Goal: Task Accomplishment & Management: Manage account settings

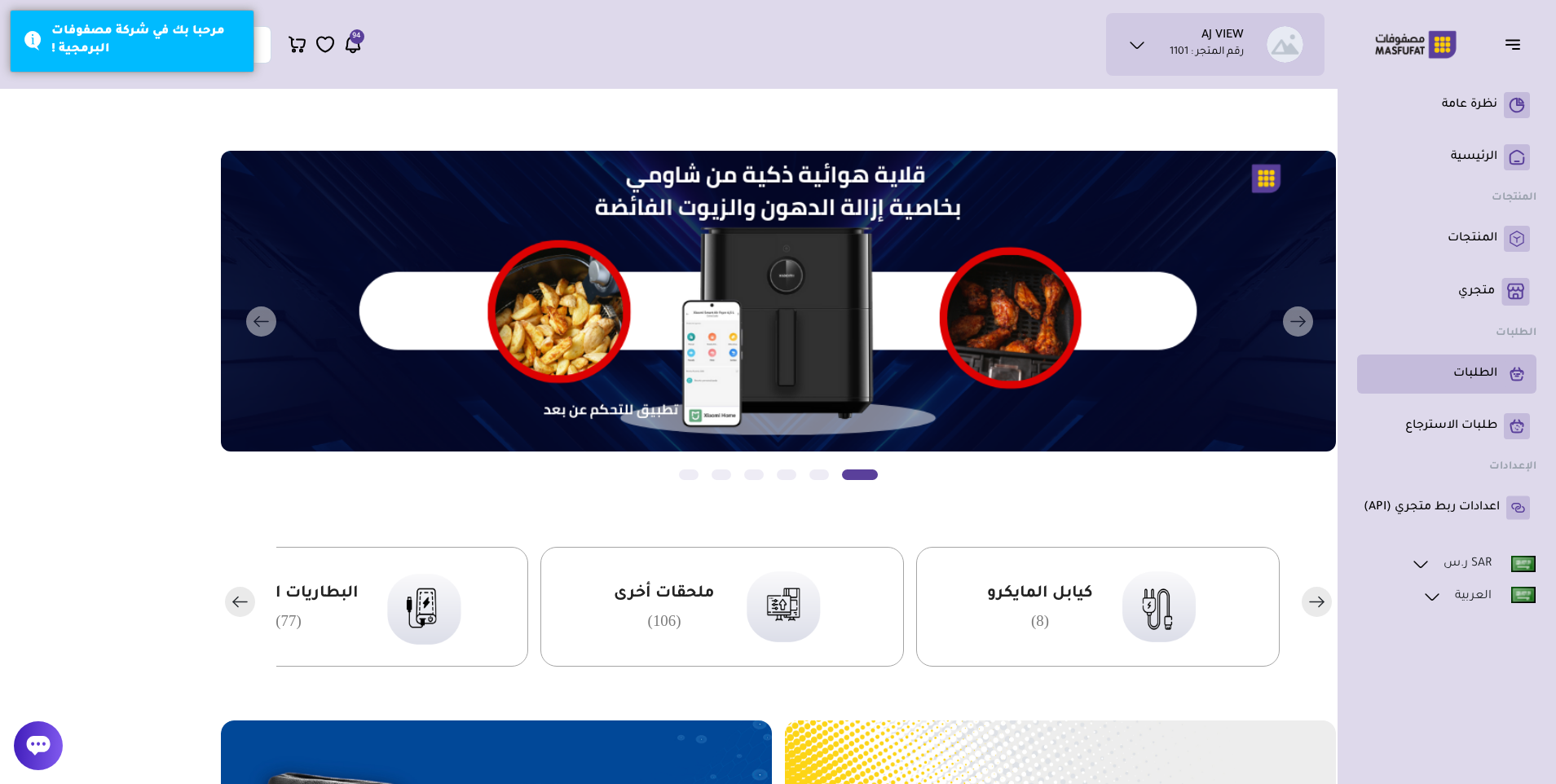
click at [1478, 375] on p "الطلبات" at bounding box center [1475, 374] width 44 height 16
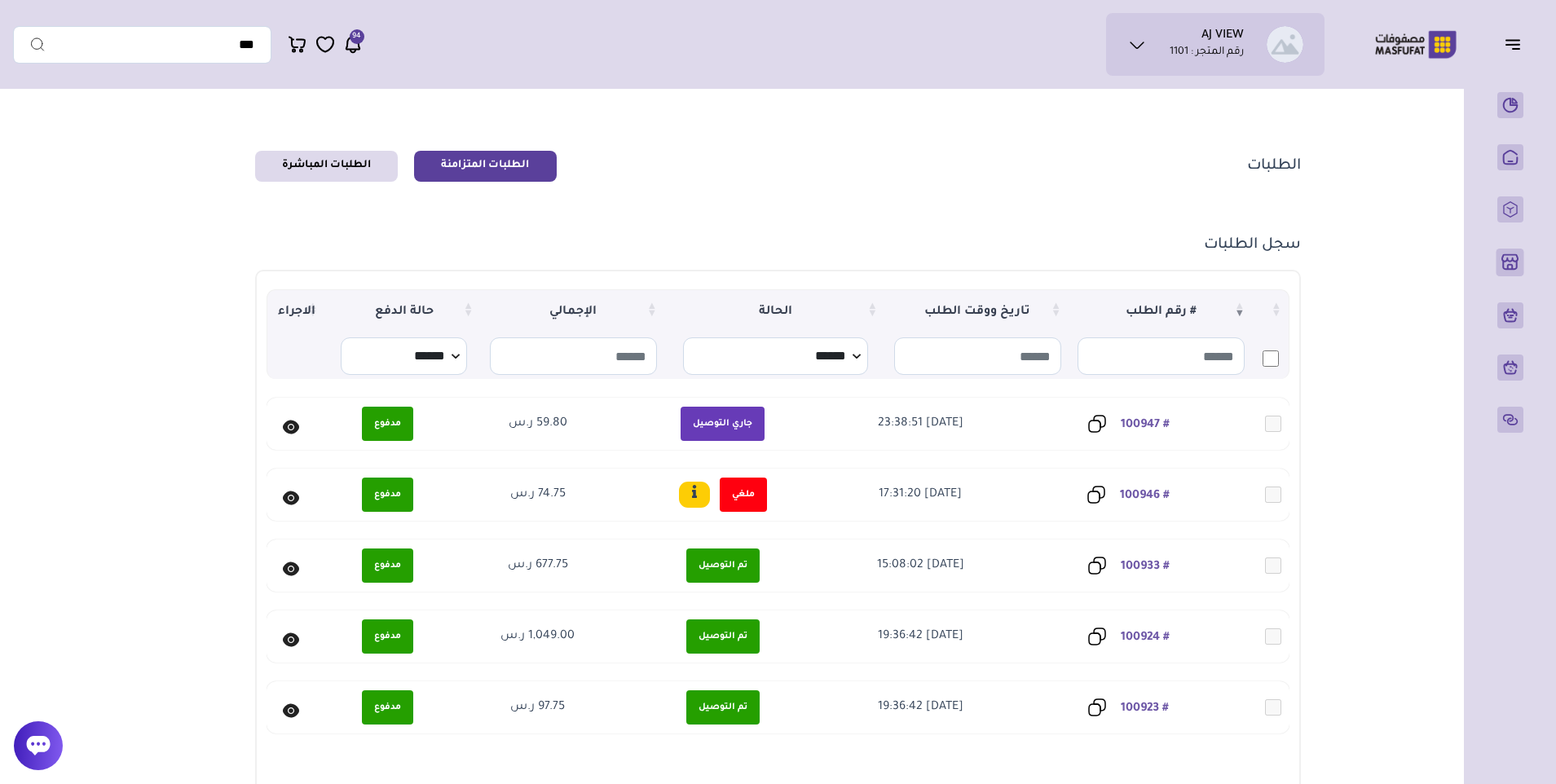
click at [292, 432] on icon at bounding box center [291, 427] width 16 height 14
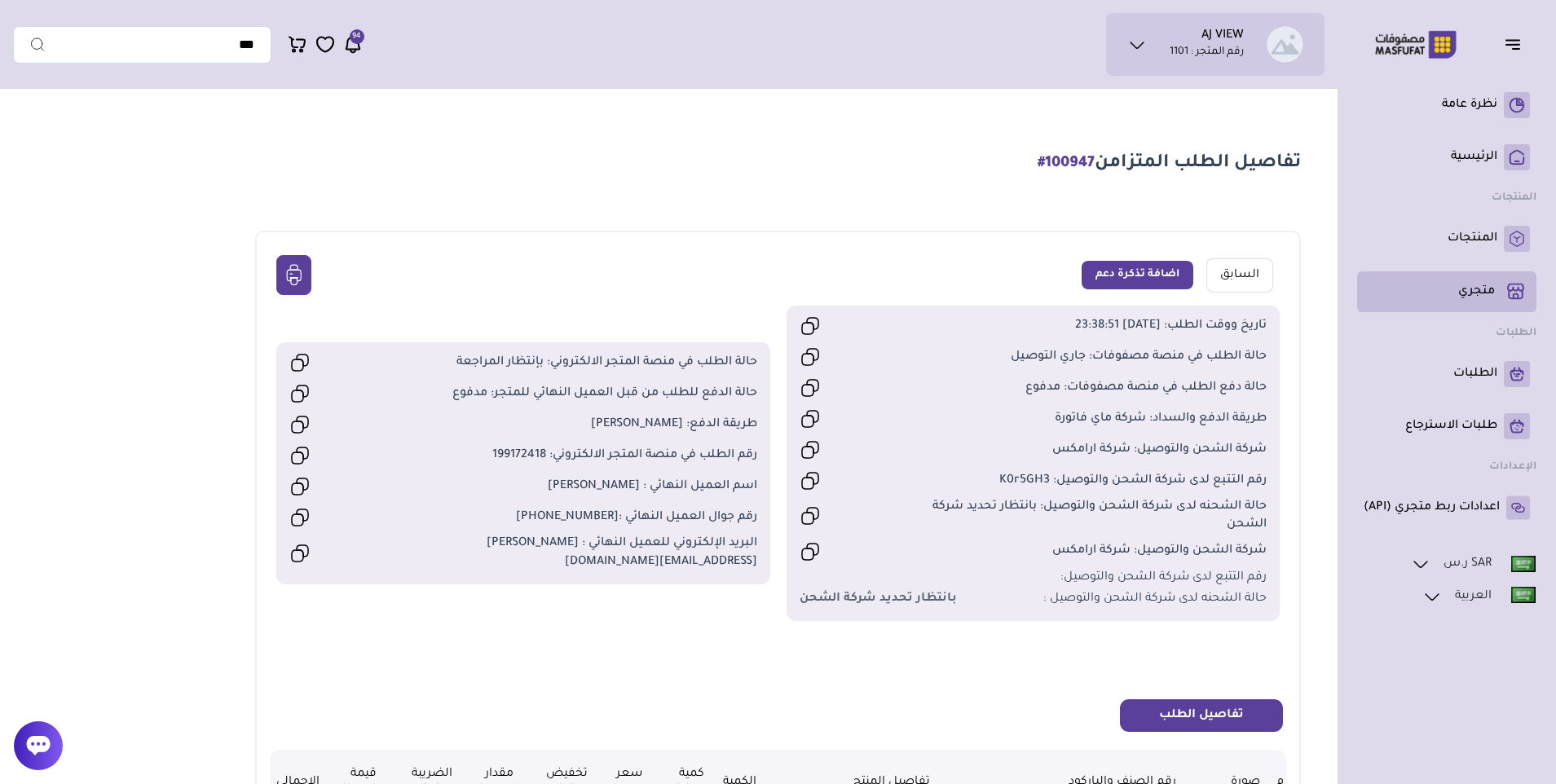
click at [1474, 297] on p "متجري ( 0 )" at bounding box center [1476, 292] width 37 height 16
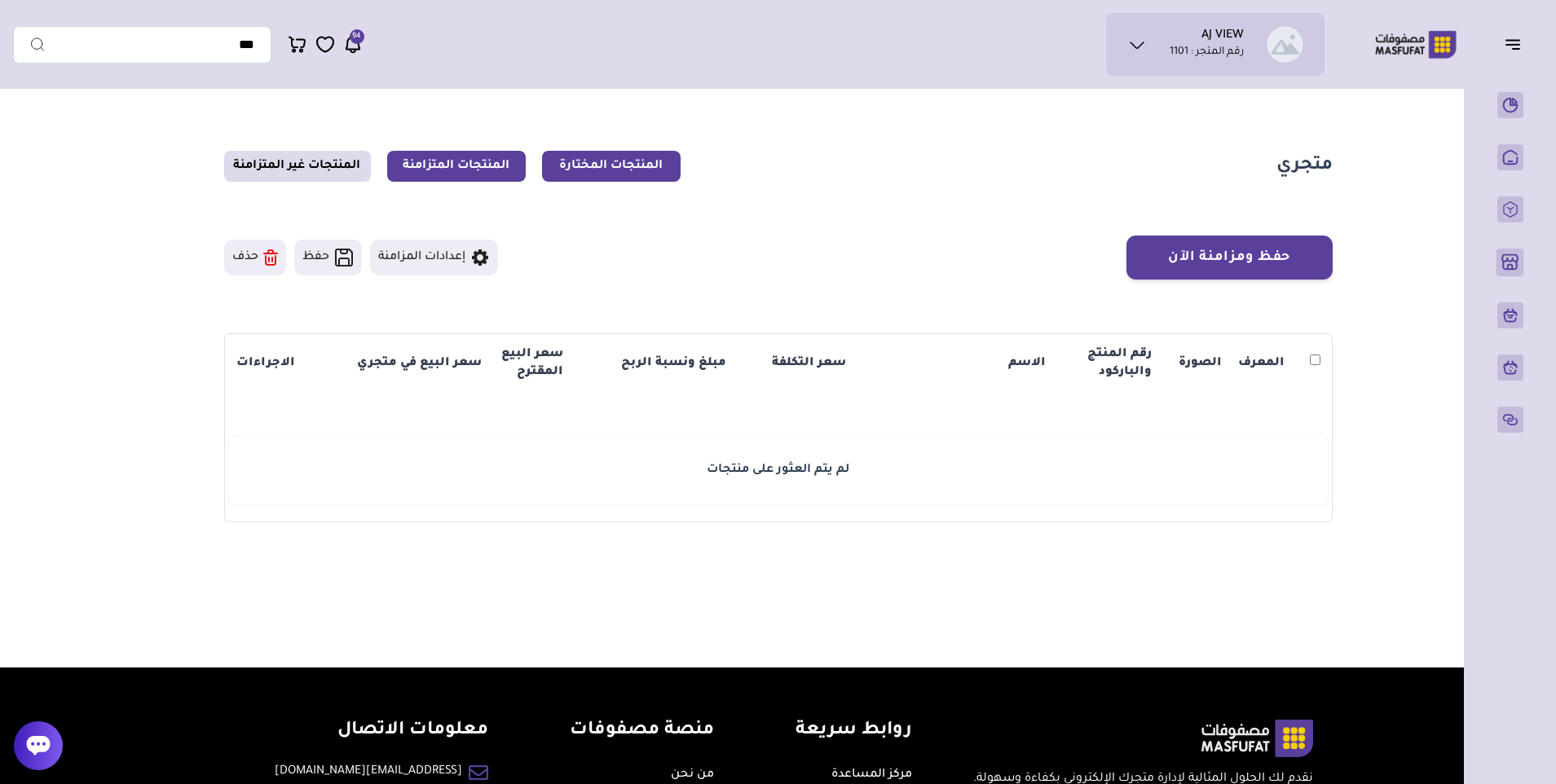
click at [442, 168] on link "المنتجات المتزامنة" at bounding box center [456, 166] width 139 height 31
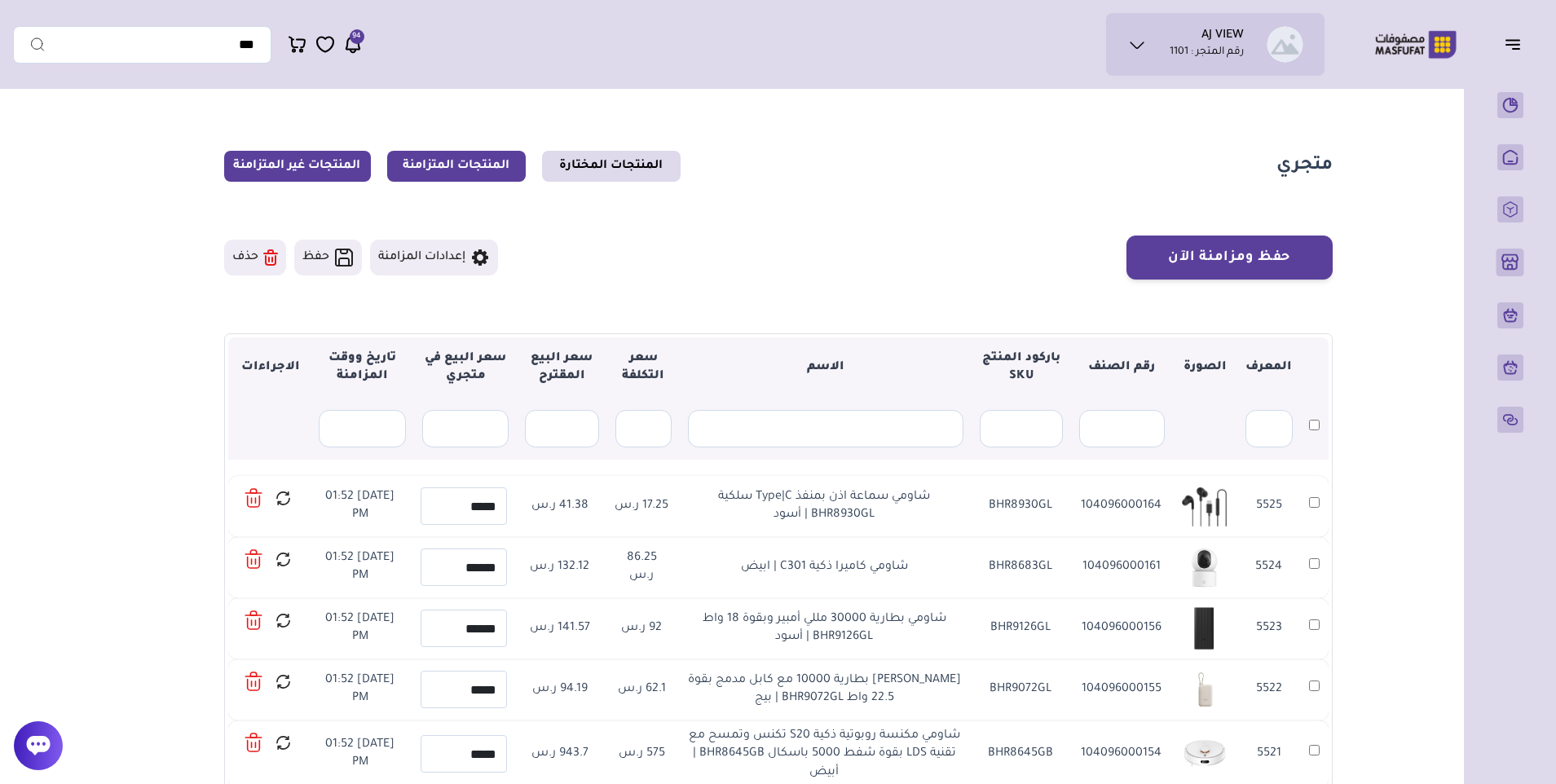
click at [335, 164] on link "المنتجات غير المتزامنة" at bounding box center [298, 166] width 147 height 31
